Goal: Transaction & Acquisition: Purchase product/service

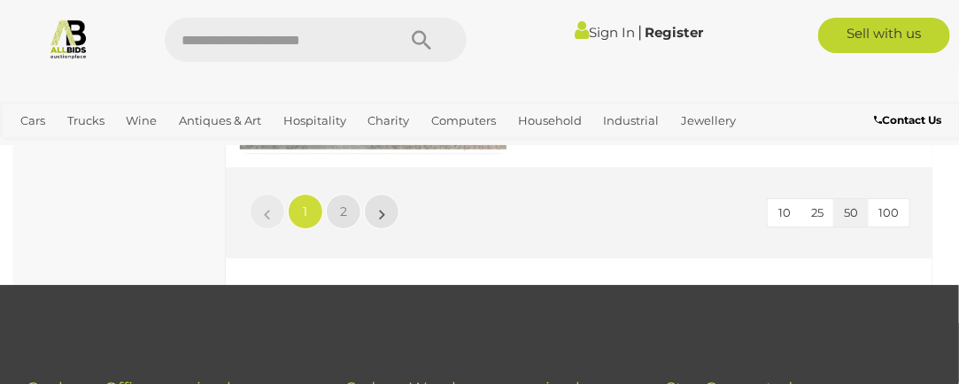
scroll to position [15213, 0]
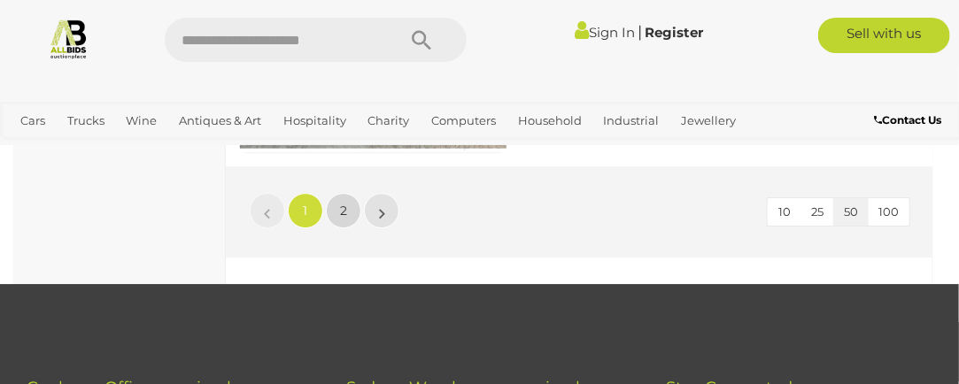
click at [328, 209] on link "2" at bounding box center [343, 210] width 35 height 35
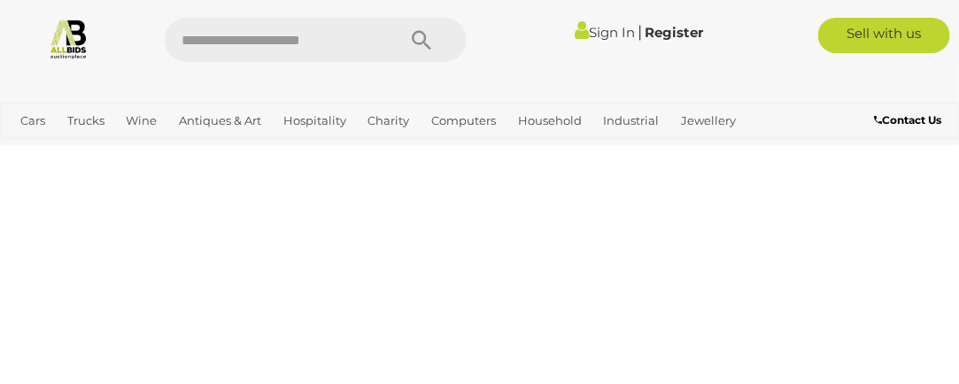
scroll to position [320, 0]
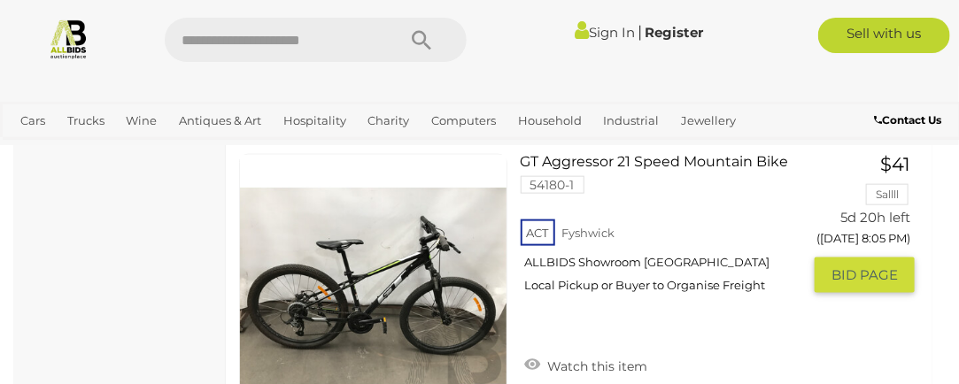
scroll to position [5111, 0]
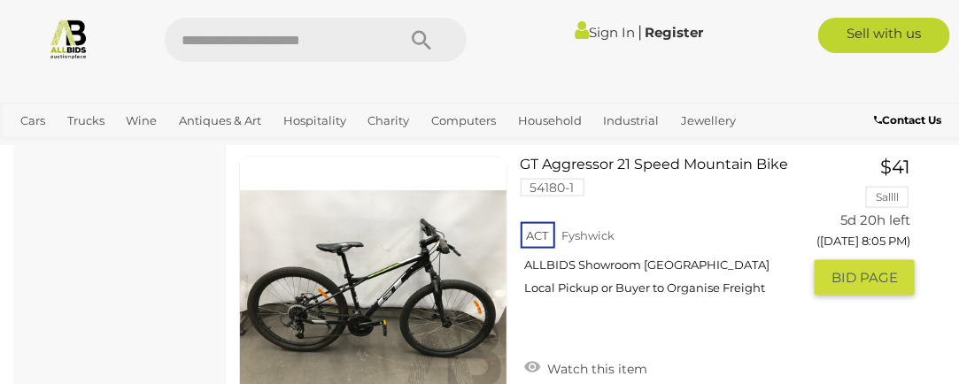
drag, startPoint x: 422, startPoint y: 265, endPoint x: 357, endPoint y: 242, distance: 68.6
click at [357, 242] on link at bounding box center [373, 291] width 268 height 268
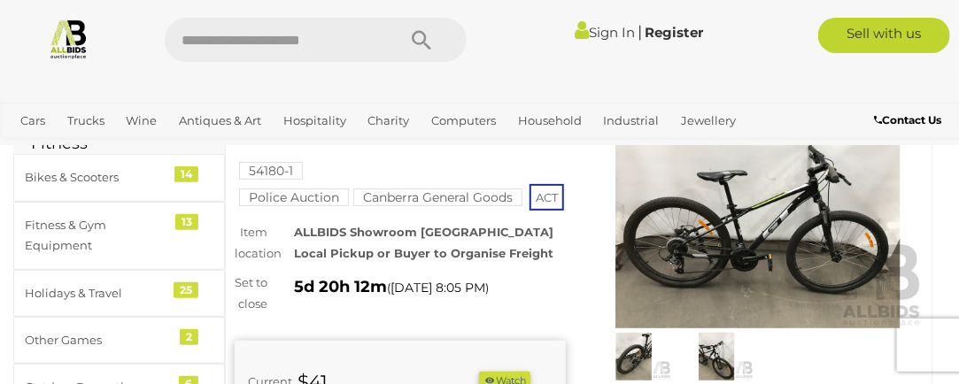
scroll to position [104, 0]
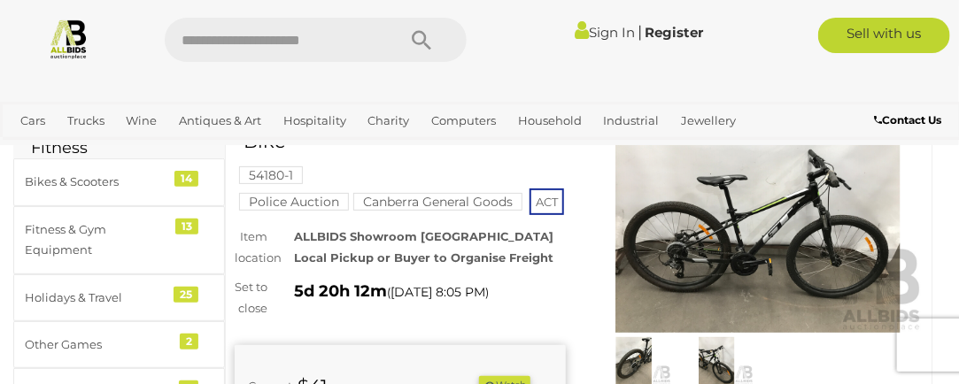
click at [741, 233] on img at bounding box center [758, 226] width 331 height 213
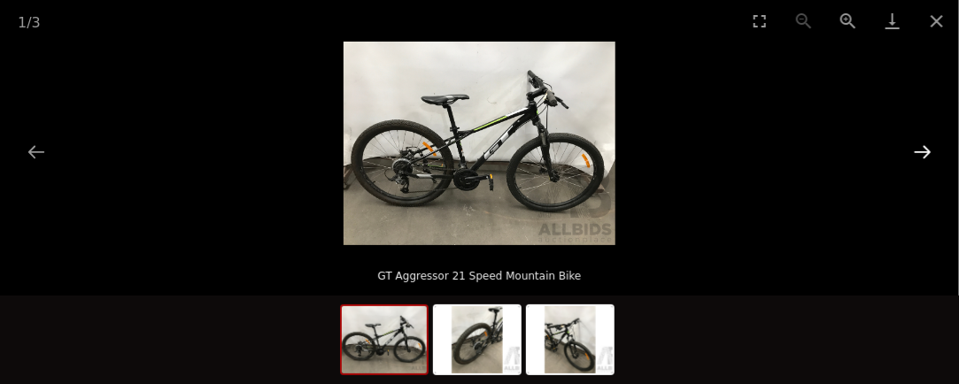
click at [928, 154] on button "Next slide" at bounding box center [922, 152] width 37 height 35
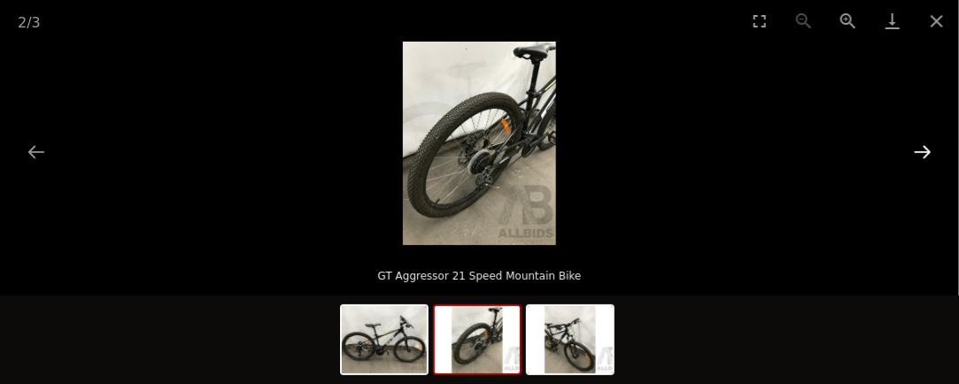
click at [928, 154] on button "Next slide" at bounding box center [922, 152] width 37 height 35
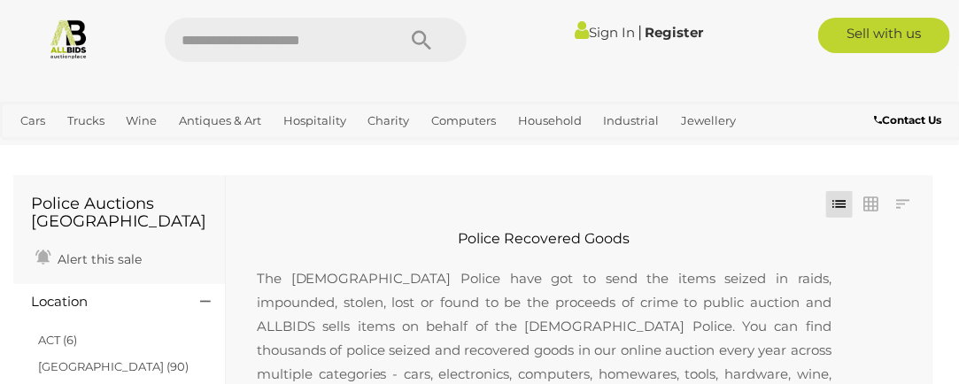
click at [66, 45] on img at bounding box center [69, 39] width 42 height 42
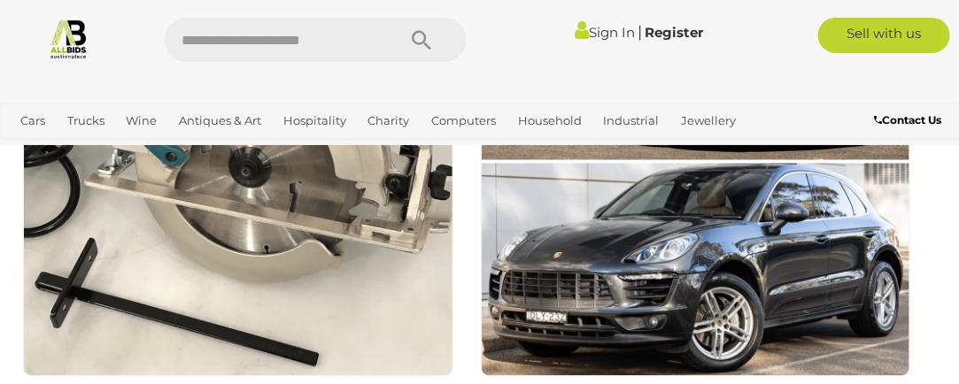
scroll to position [1184, 0]
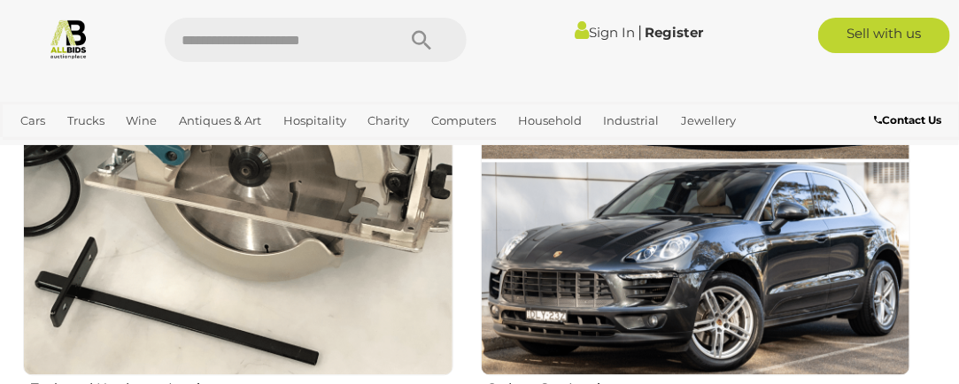
click at [191, 265] on img at bounding box center [238, 160] width 431 height 431
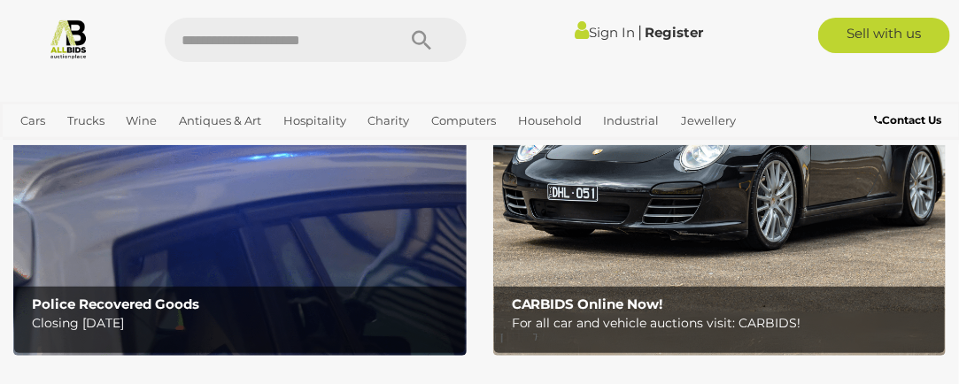
scroll to position [229, 0]
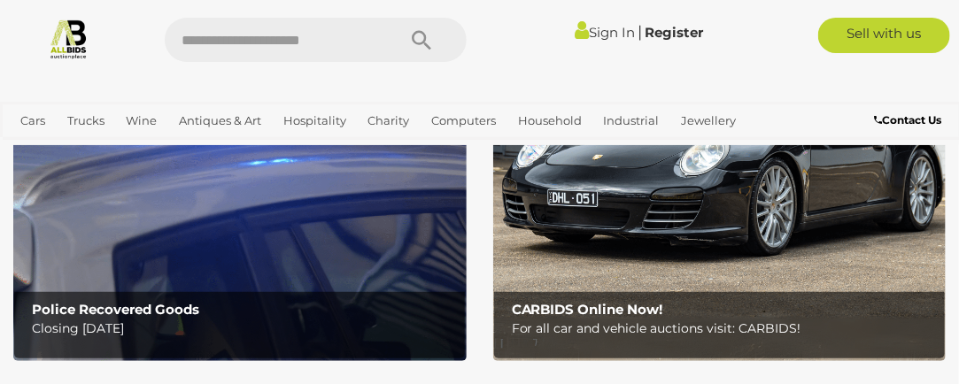
click at [137, 311] on b "Police Recovered Goods" at bounding box center [115, 309] width 167 height 17
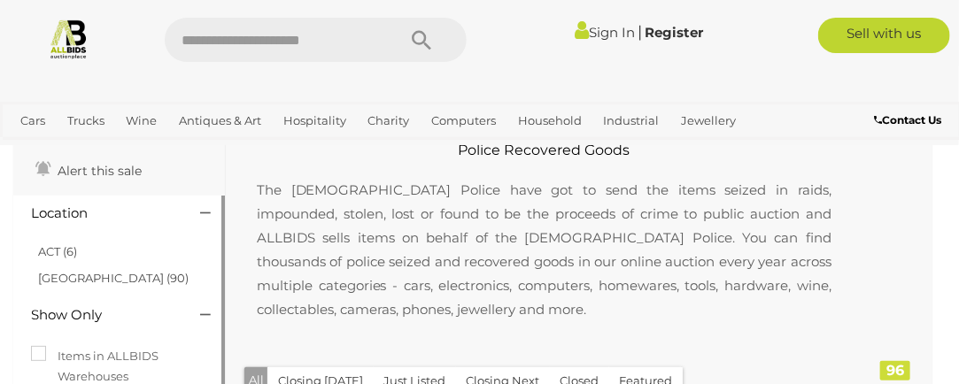
scroll to position [85, 0]
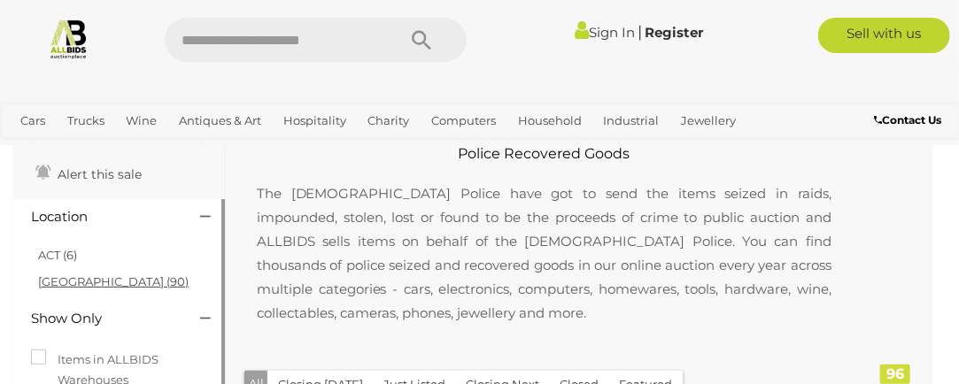
click at [51, 282] on link "[GEOGRAPHIC_DATA] (90)" at bounding box center [113, 282] width 151 height 14
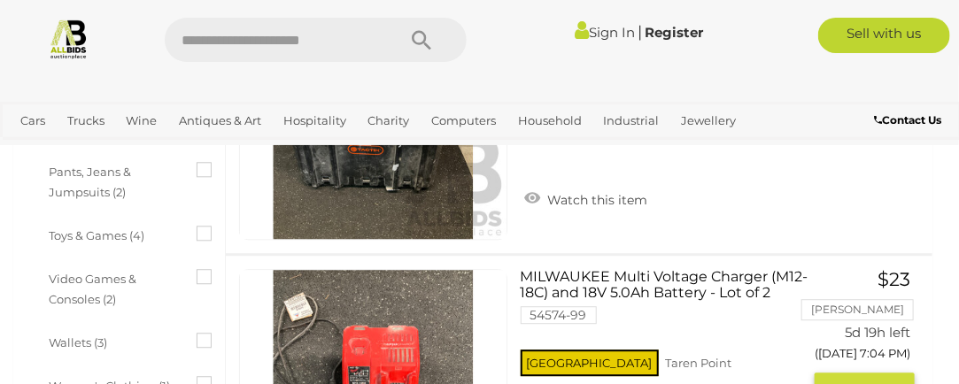
scroll to position [1439, 0]
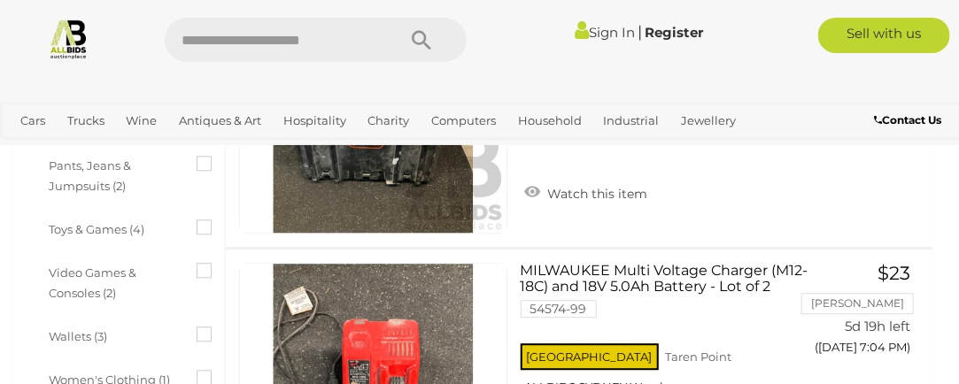
click at [122, 216] on span "Toys & Games (4)" at bounding box center [115, 227] width 133 height 25
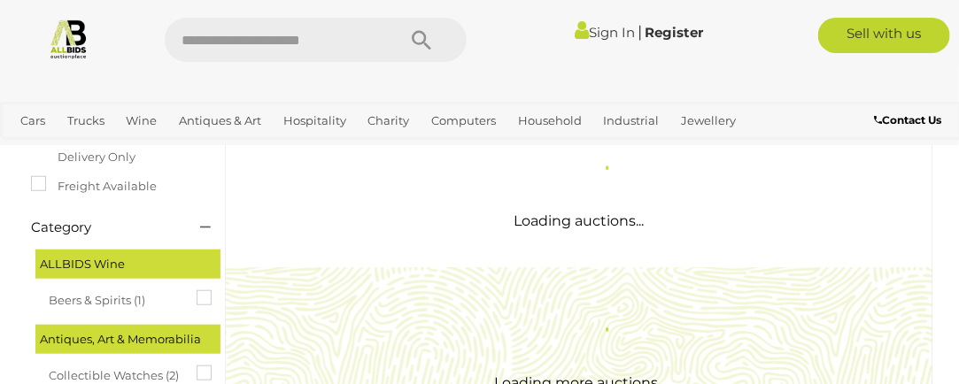
scroll to position [394, 0]
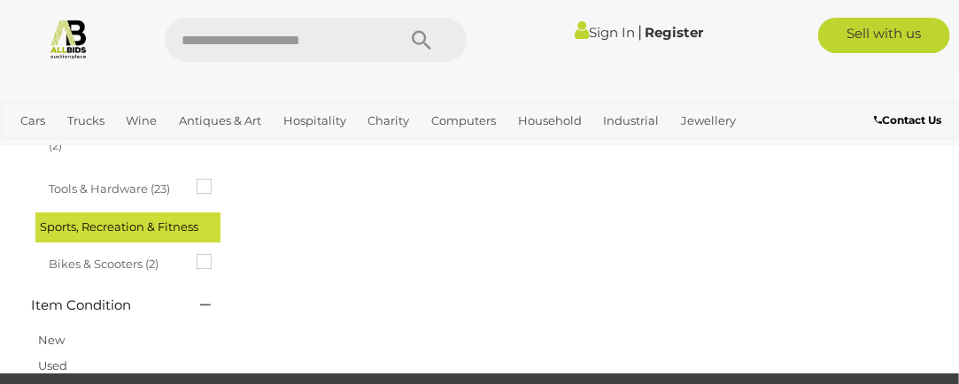
scroll to position [1841, 0]
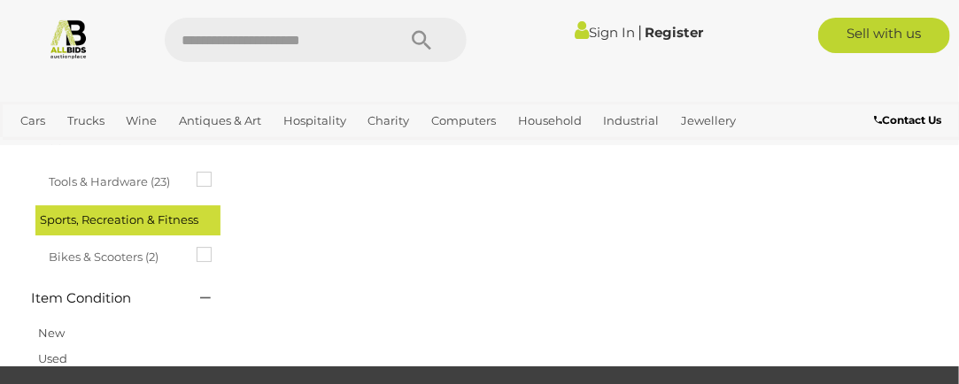
drag, startPoint x: 135, startPoint y: 238, endPoint x: 85, endPoint y: 227, distance: 50.9
click at [85, 243] on span "Bikes & Scooters (2)" at bounding box center [115, 255] width 133 height 25
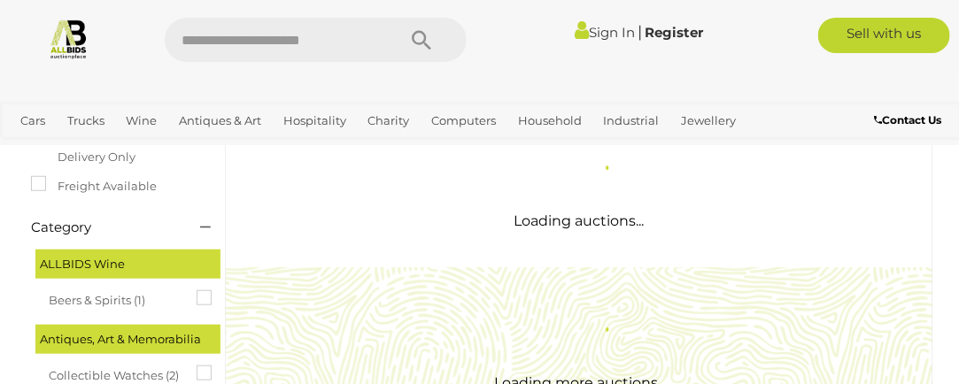
scroll to position [342, 1]
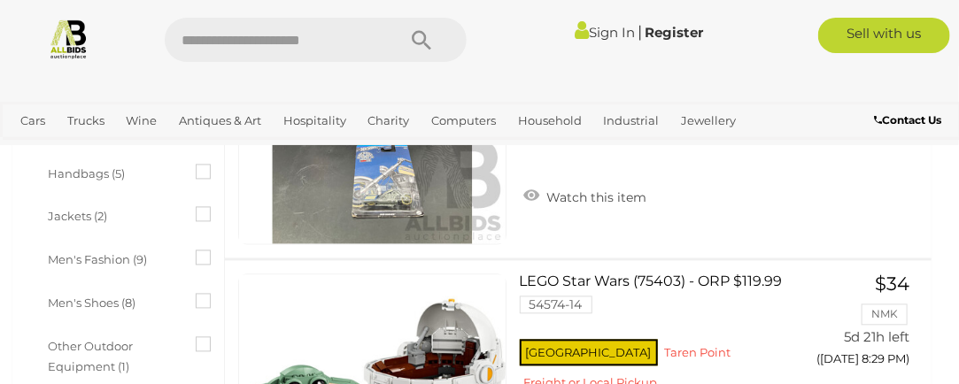
scroll to position [1170, 0]
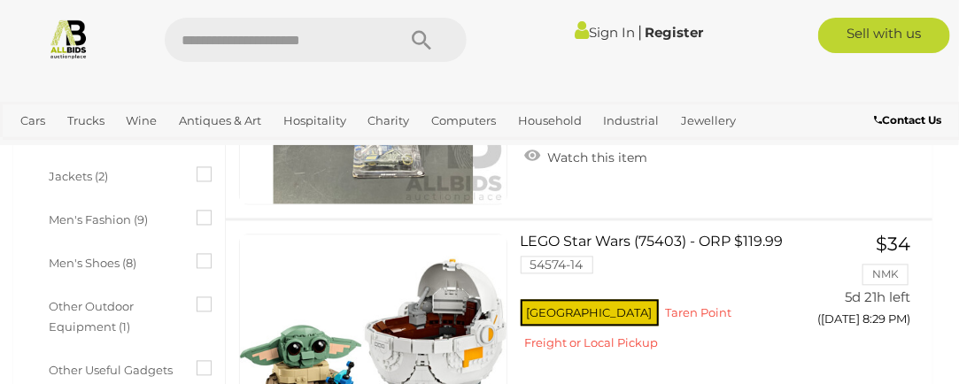
click at [74, 305] on span "Other Outdoor Equipment (1)" at bounding box center [115, 315] width 133 height 46
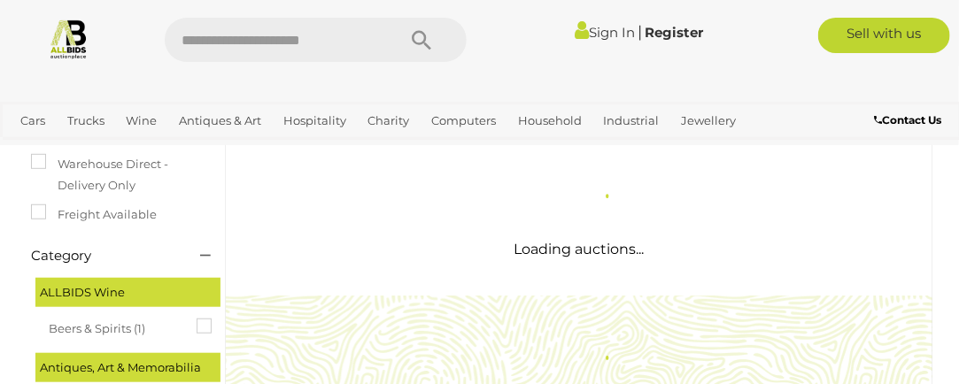
scroll to position [366, 0]
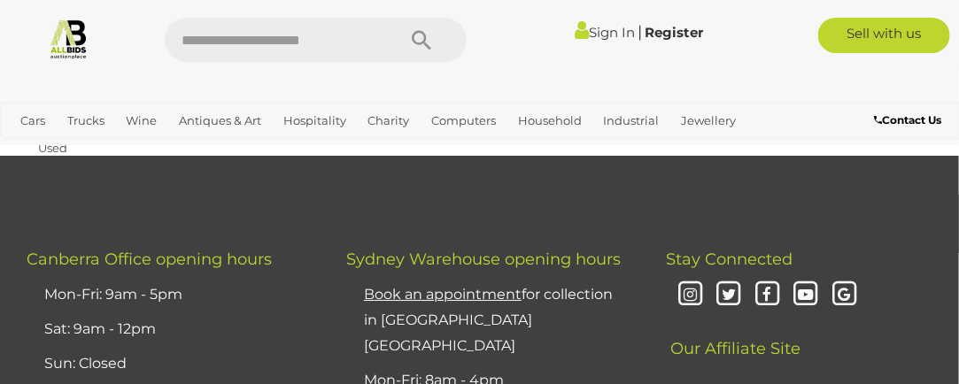
scroll to position [2052, 0]
